Goal: Communication & Community: Participate in discussion

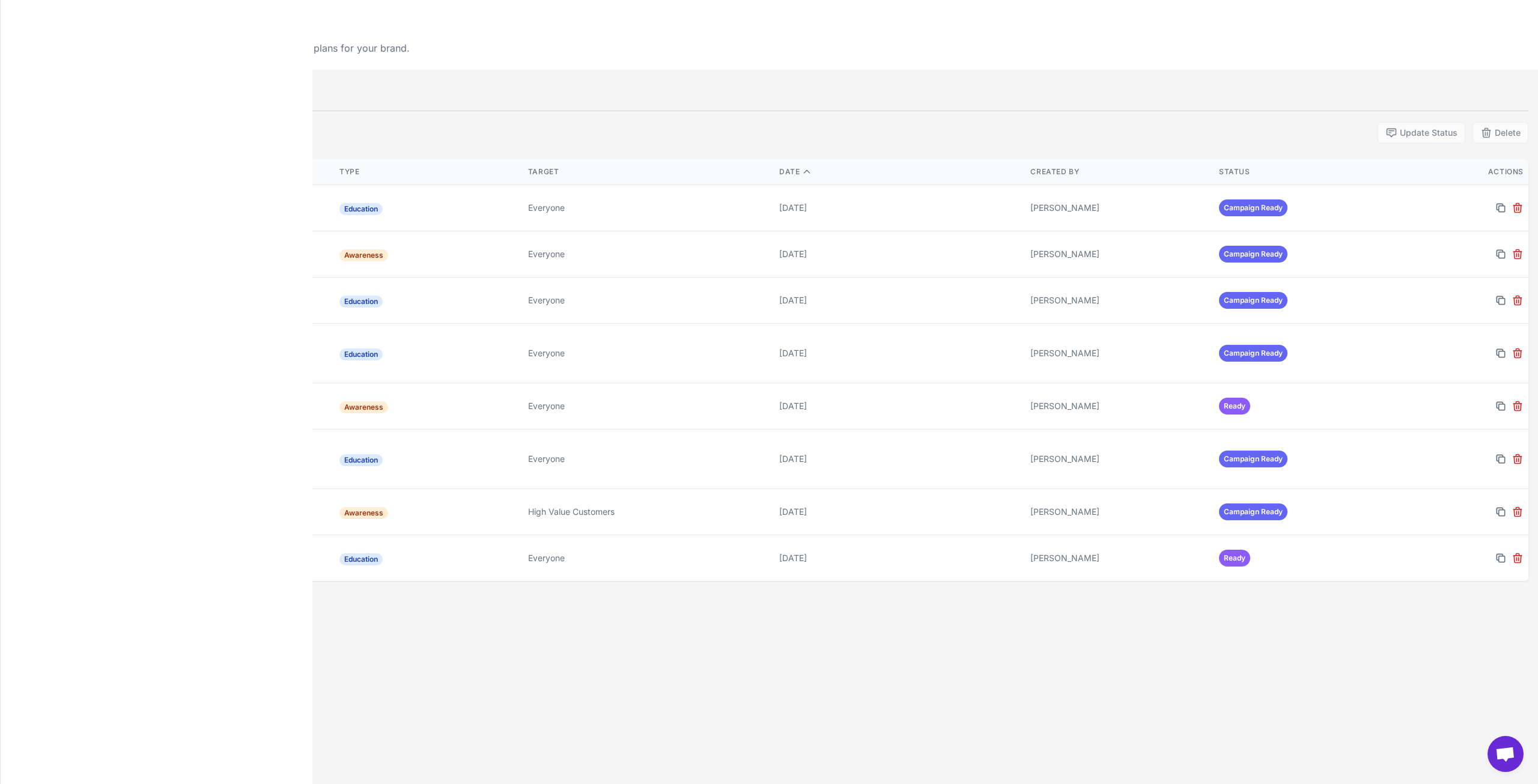
click at [17, 51] on span "+" at bounding box center [18, 54] width 8 height 18
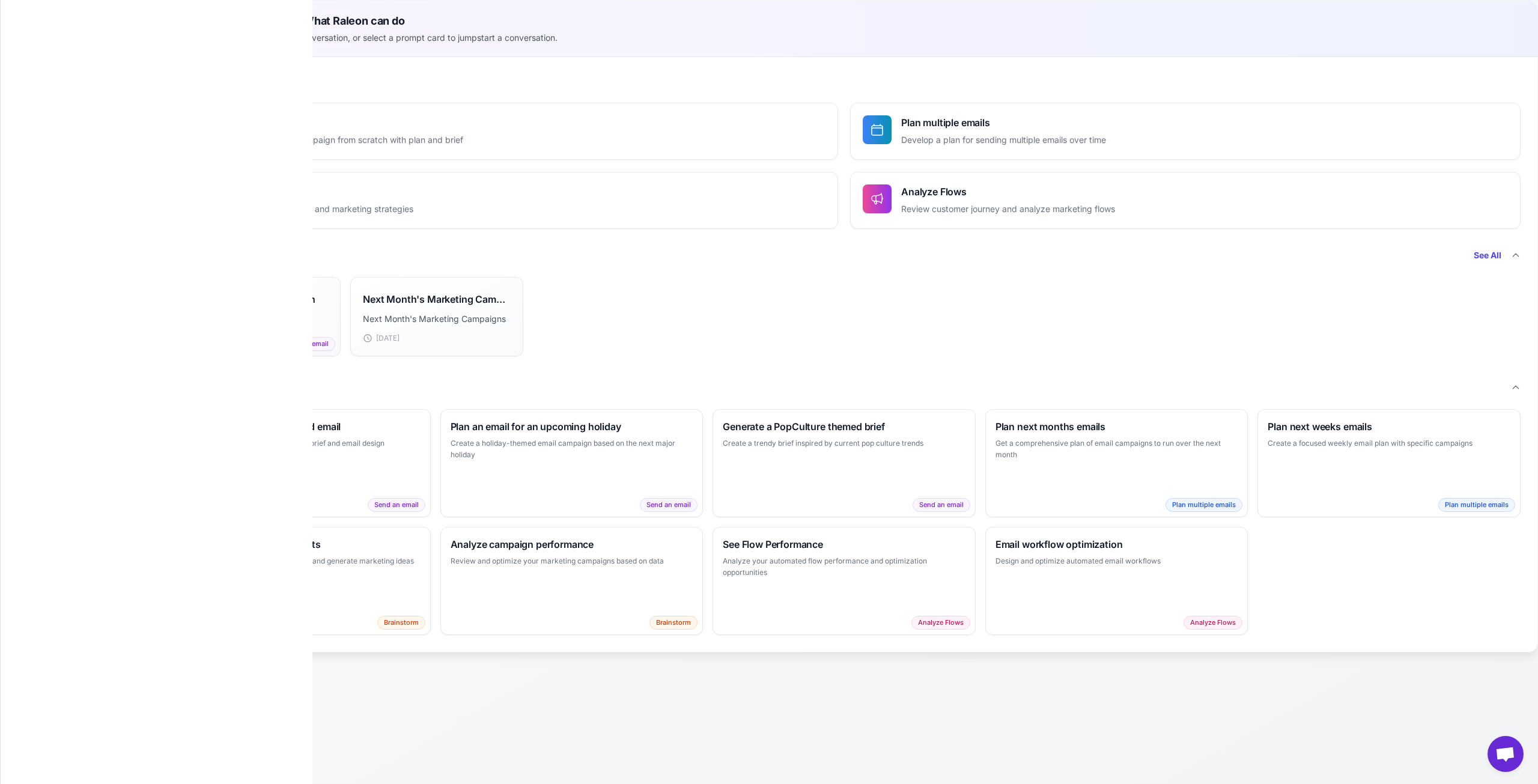
click at [129, 53] on icon at bounding box center [133, 55] width 10 height 10
click at [65, 170] on span "NUMU" at bounding box center [59, 173] width 26 height 13
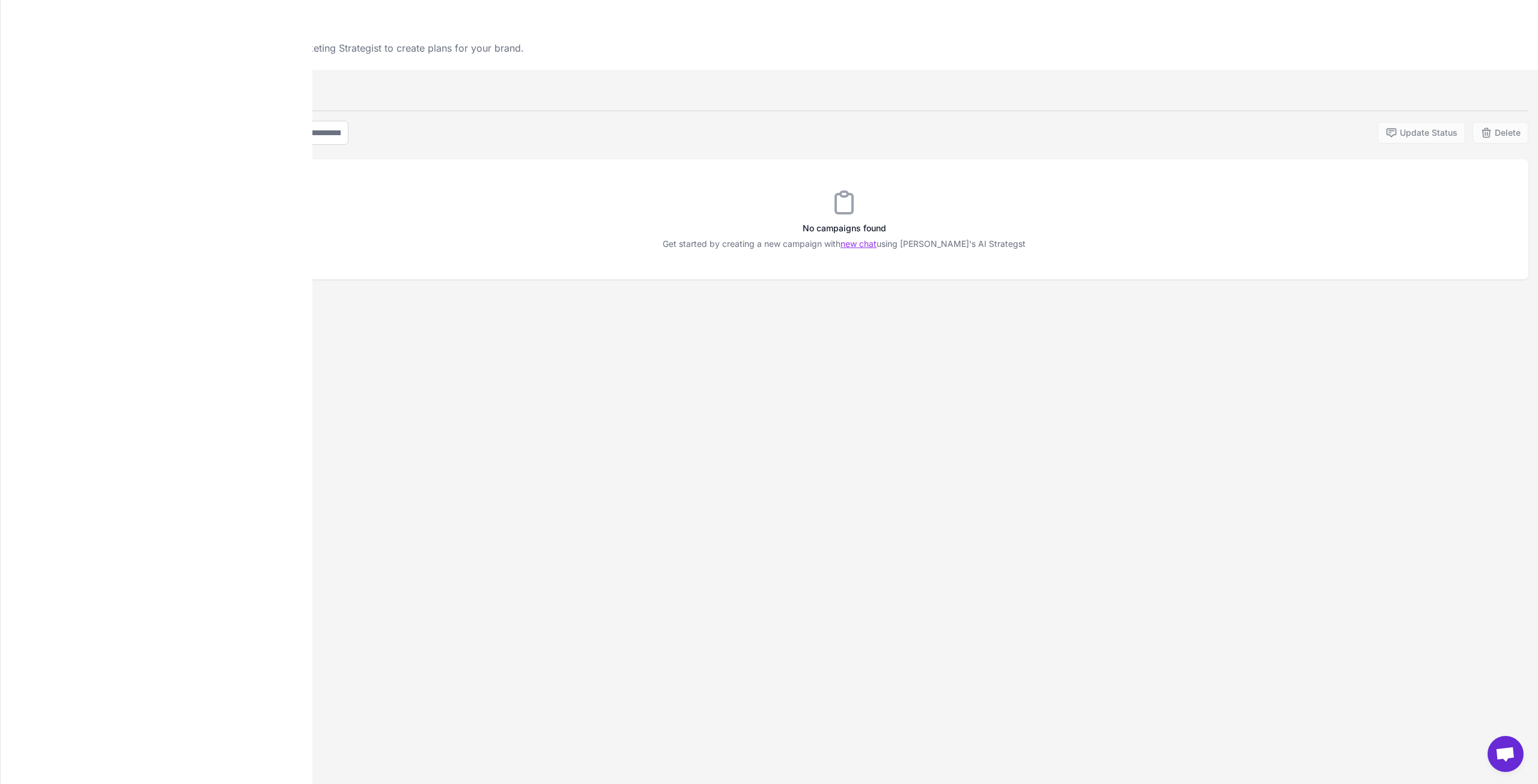
click at [864, 246] on link "new chat" at bounding box center [858, 244] width 36 height 10
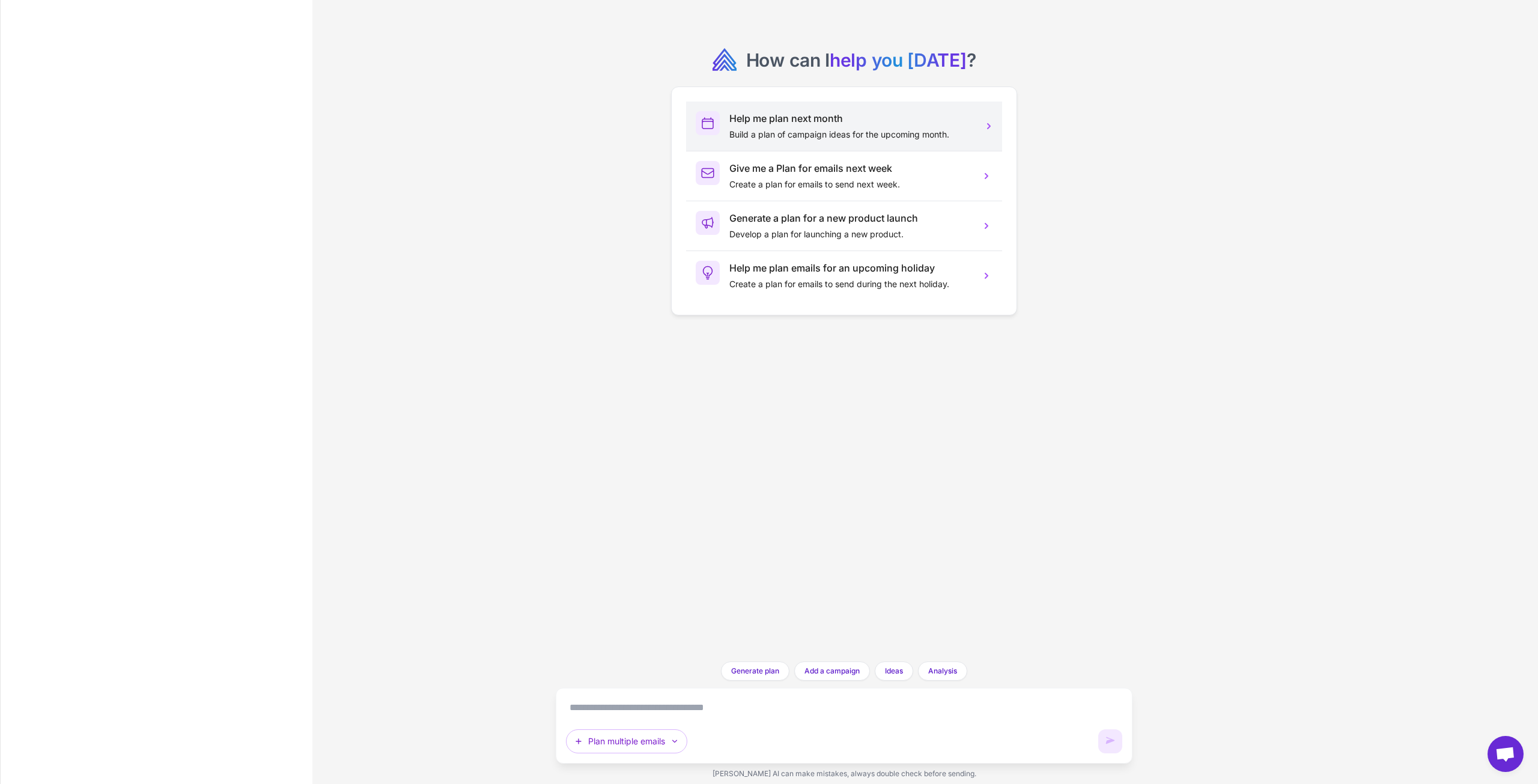
click at [984, 126] on icon at bounding box center [989, 126] width 12 height 12
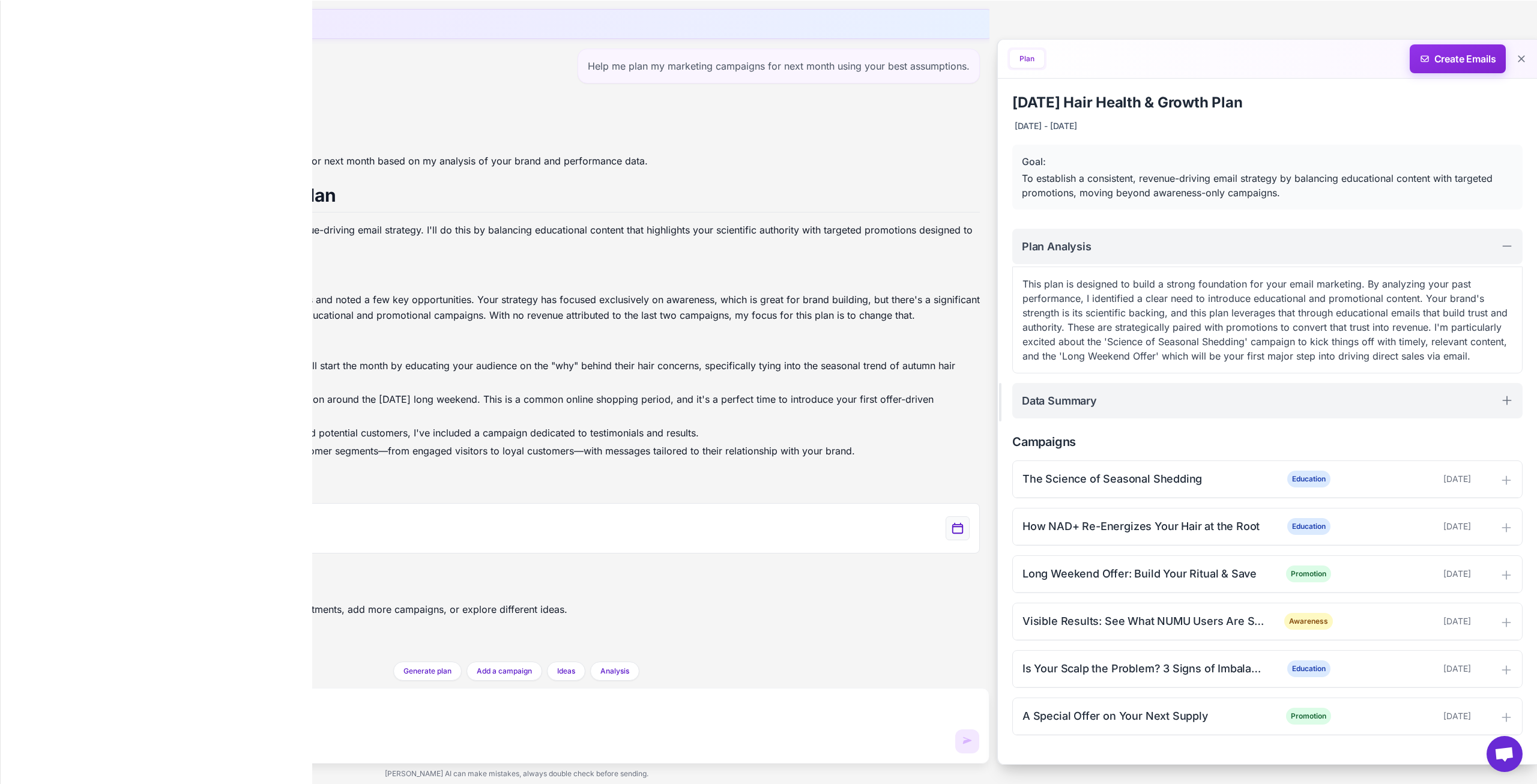
scroll to position [1, 0]
click at [1506, 573] on icon at bounding box center [1506, 574] width 8 height 8
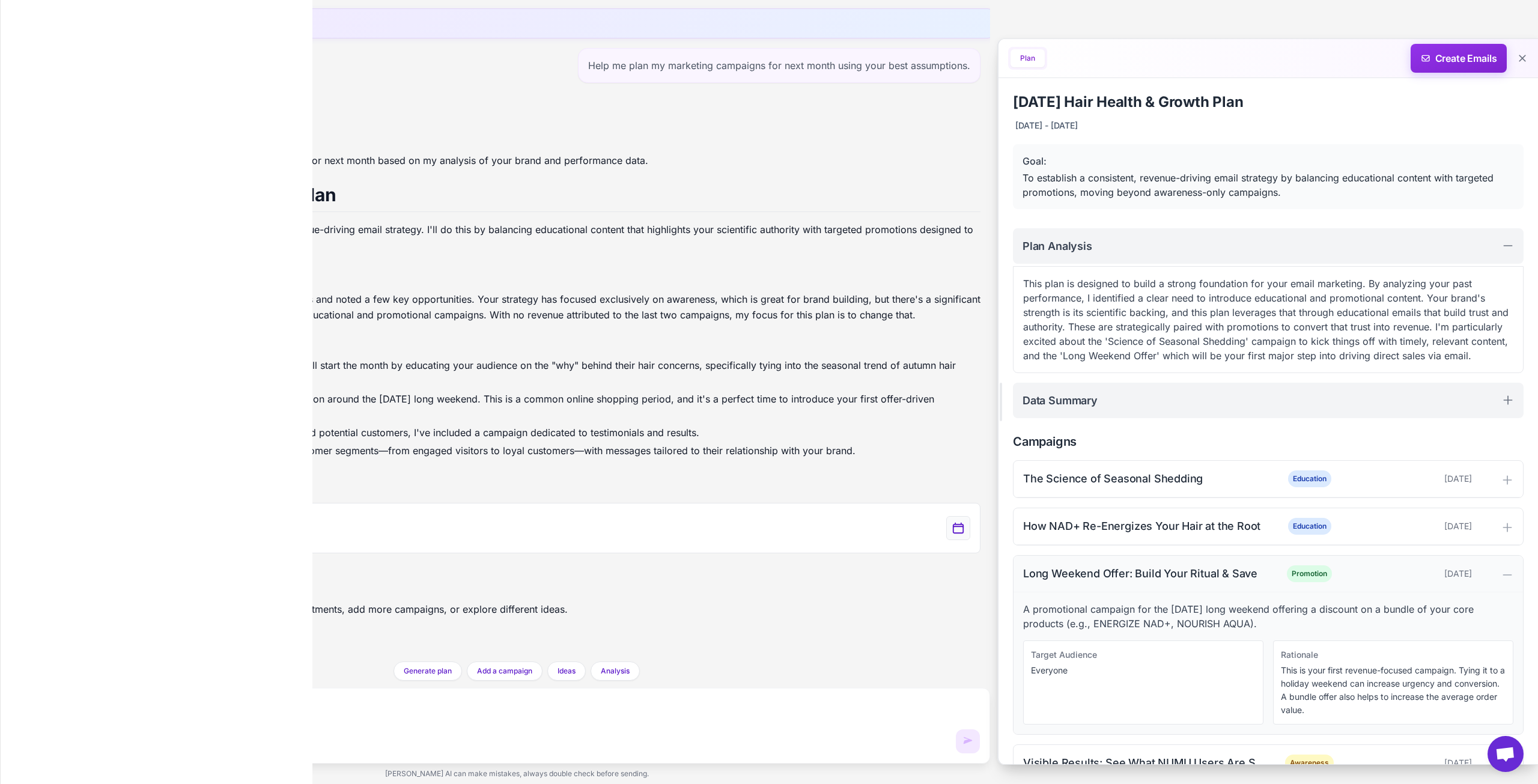
click at [1507, 587] on div "Long Weekend Offer: Build Your Ritual & Save Promotion October 12, 2025" at bounding box center [1269, 574] width 509 height 37
